Goal: Understand process/instructions: Learn how to perform a task or action

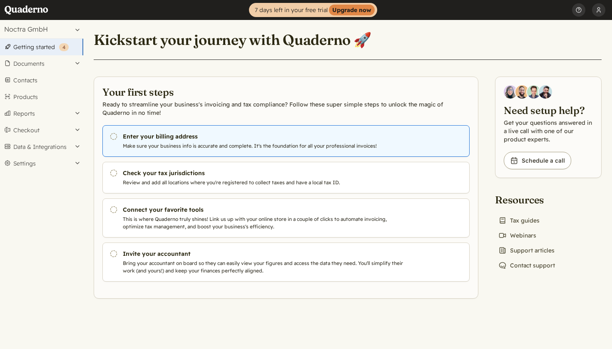
click at [252, 139] on h3 "Enter your billing address" at bounding box center [265, 136] width 284 height 8
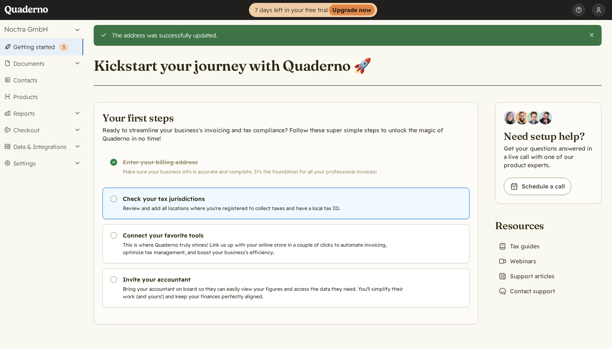
click at [223, 207] on p "Review and add all locations where you're registered to collect taxes and have …" at bounding box center [265, 208] width 284 height 7
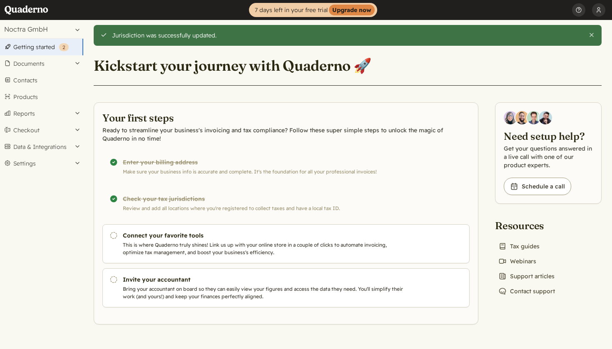
click at [183, 199] on div "Completed! Check your tax jurisdictions Review and add all locations where you'…" at bounding box center [285, 204] width 367 height 32
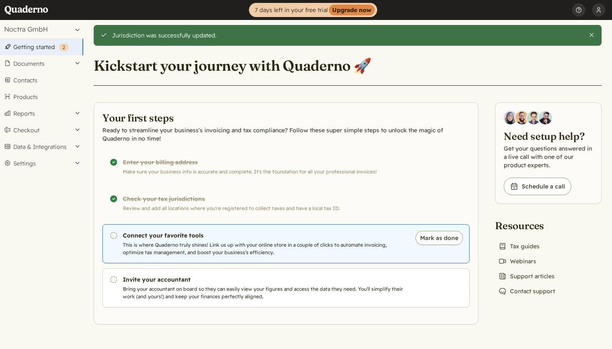
click at [196, 238] on h3 "Connect your favorite tools" at bounding box center [265, 235] width 284 height 8
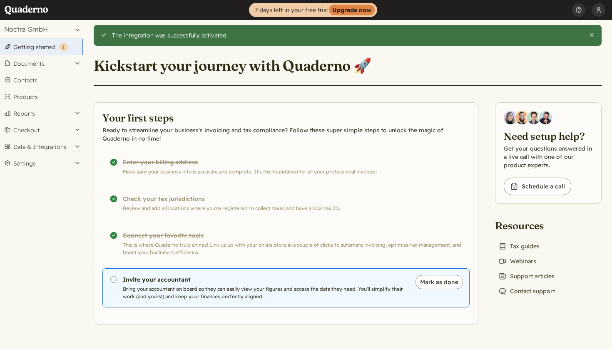
click at [313, 279] on h3 "Invite your accountant" at bounding box center [265, 279] width 284 height 8
